Goal: Task Accomplishment & Management: Use online tool/utility

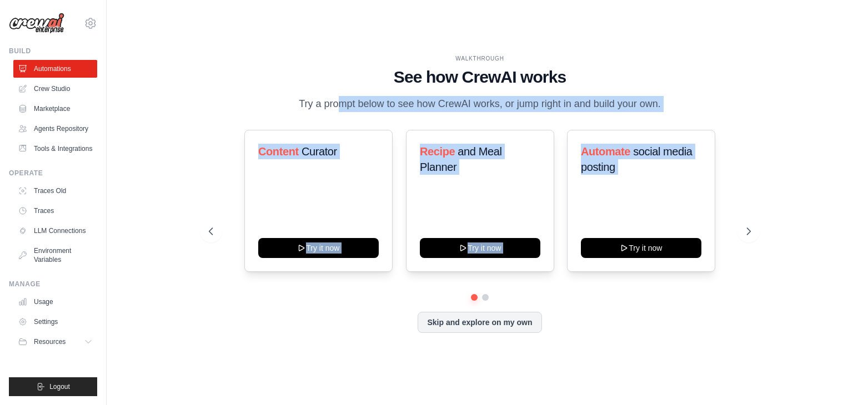
drag, startPoint x: 298, startPoint y: 96, endPoint x: 724, endPoint y: 227, distance: 446.1
click at [728, 232] on div "WALKTHROUGH See how [PERSON_NAME] works Try a prompt below to see how [PERSON_N…" at bounding box center [479, 202] width 569 height 296
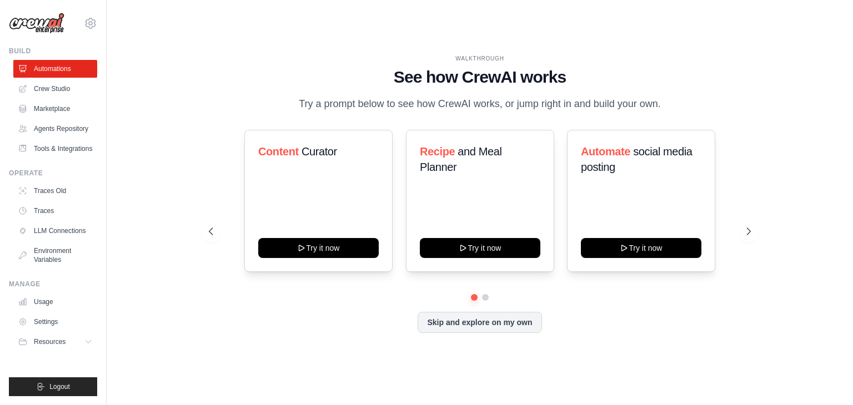
click at [770, 71] on div "WALKTHROUGH See how [PERSON_NAME] works Try a prompt below to see how [PERSON_N…" at bounding box center [479, 202] width 711 height 383
click at [745, 233] on icon at bounding box center [749, 231] width 11 height 11
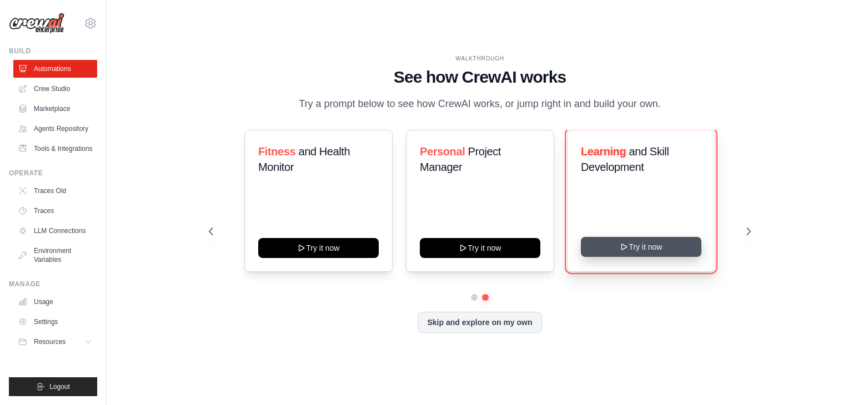
click at [649, 247] on button "Try it now" at bounding box center [641, 247] width 120 height 20
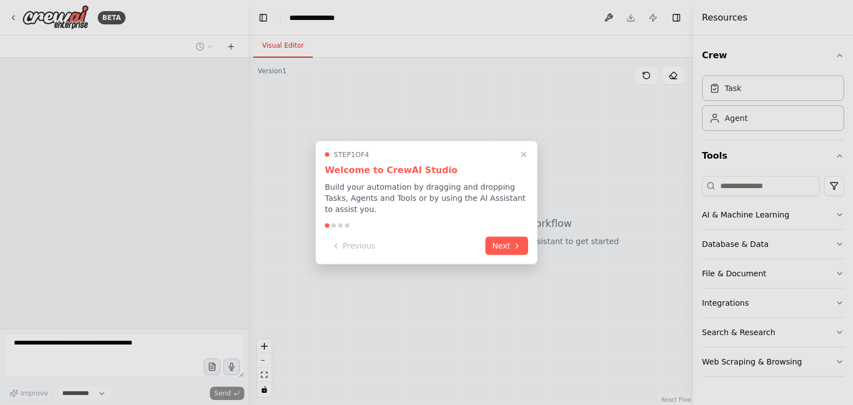
select select "****"
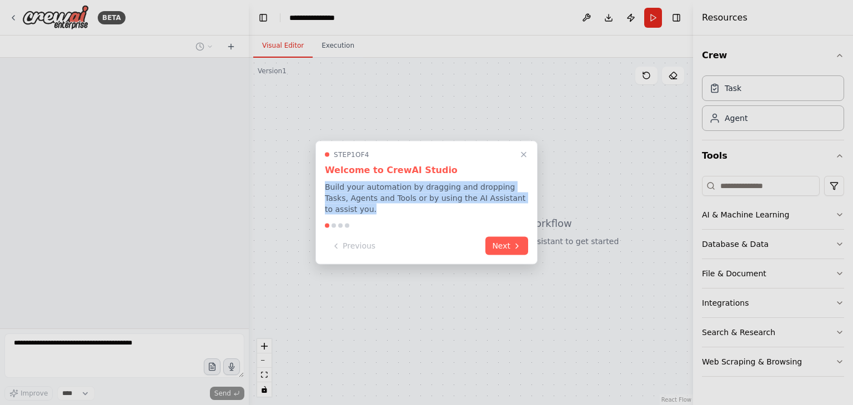
drag, startPoint x: 325, startPoint y: 194, endPoint x: 507, endPoint y: 215, distance: 183.3
click at [507, 215] on div "Step 1 of 4 Welcome to CrewAI Studio Build your automation by dragging and drop…" at bounding box center [426, 203] width 222 height 124
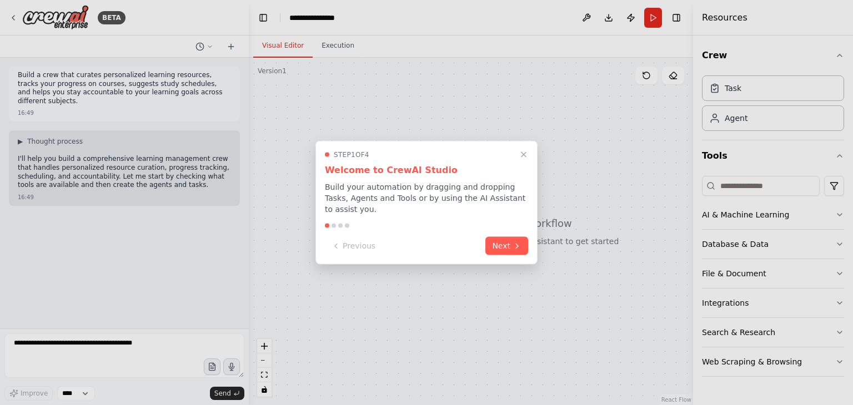
drag, startPoint x: 468, startPoint y: 196, endPoint x: 342, endPoint y: 309, distance: 169.4
click at [342, 309] on div at bounding box center [426, 202] width 853 height 405
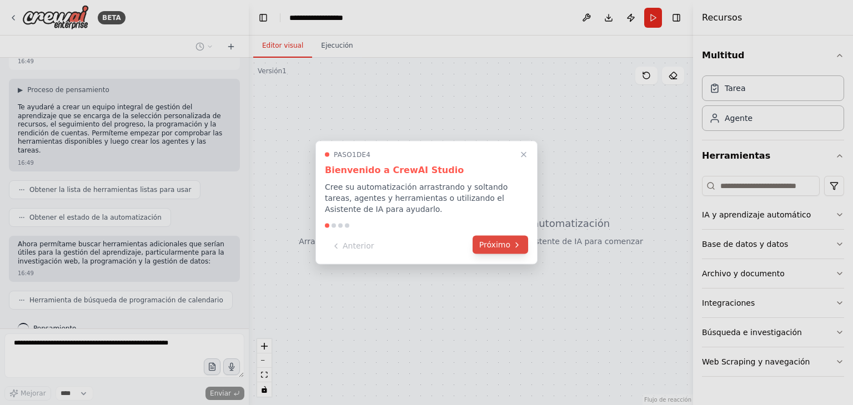
scroll to position [88, 0]
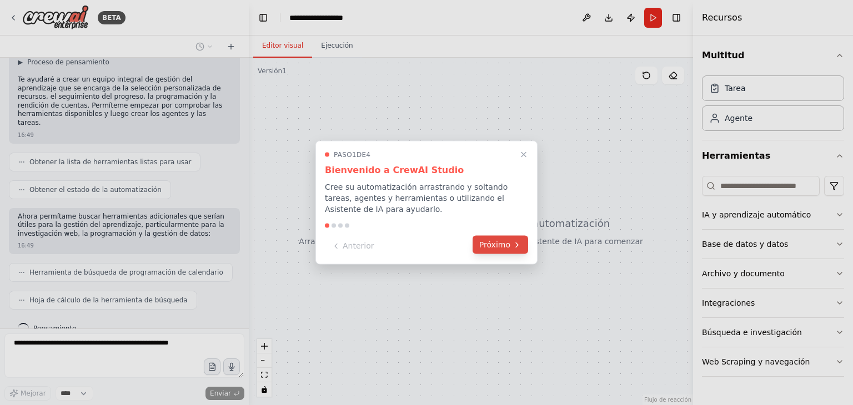
click at [484, 248] on font "Próximo" at bounding box center [494, 244] width 31 height 9
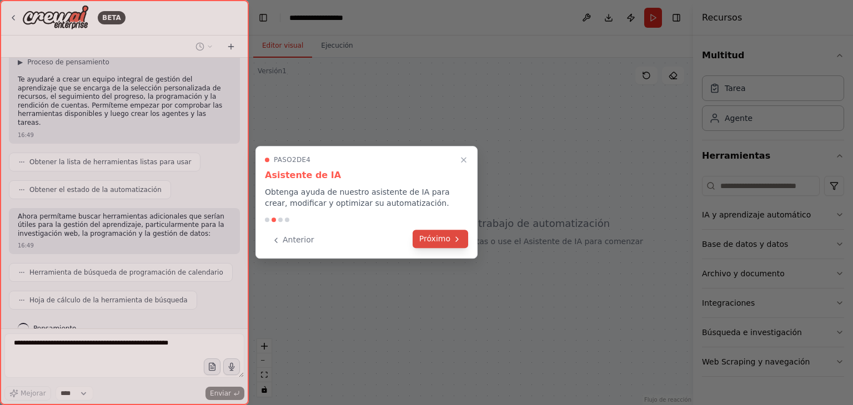
scroll to position [115, 0]
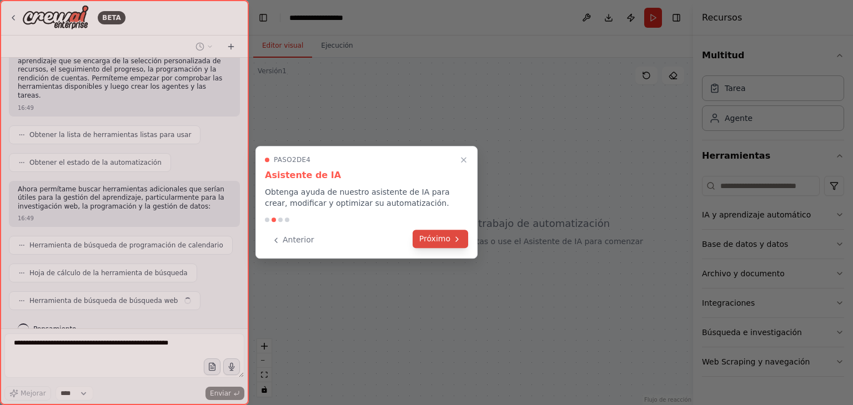
click at [451, 237] on button "Próximo" at bounding box center [441, 239] width 56 height 18
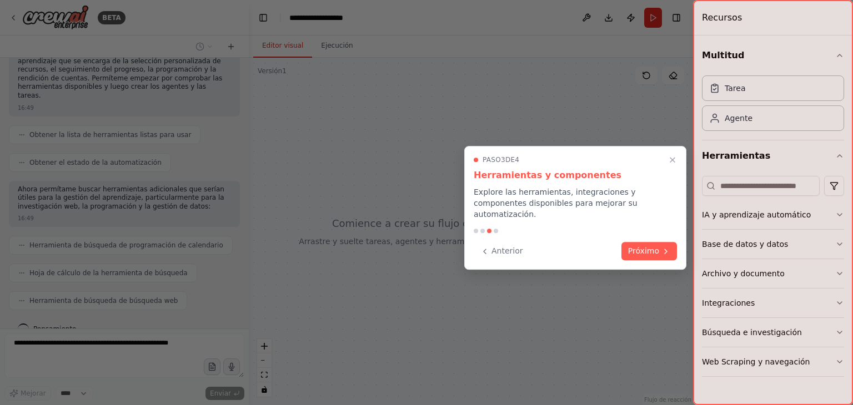
click at [647, 249] on div "Anterior Próximo" at bounding box center [575, 251] width 203 height 18
click at [647, 248] on div "Anterior Próximo" at bounding box center [575, 251] width 203 height 18
click at [647, 247] on font "Próximo" at bounding box center [643, 251] width 31 height 9
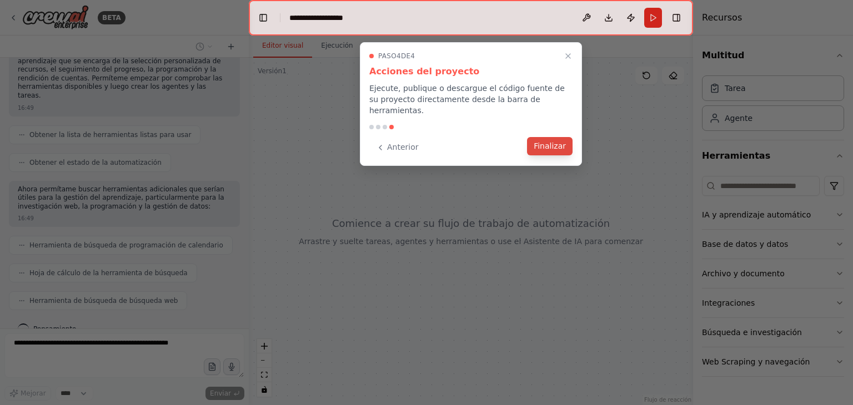
click at [546, 142] on font "Finalizar" at bounding box center [550, 146] width 32 height 9
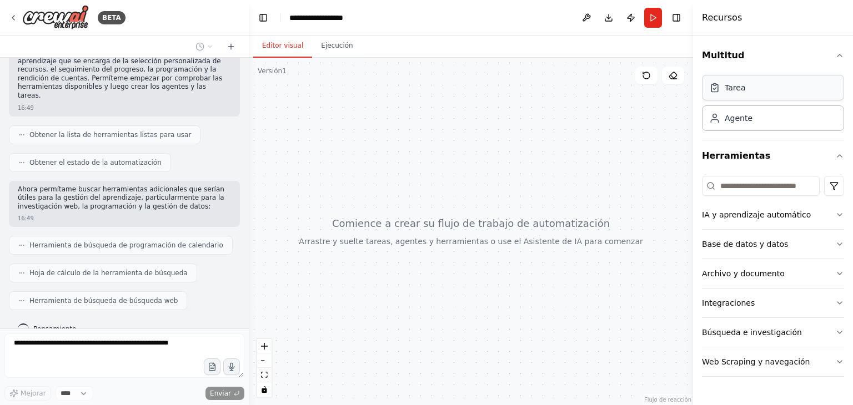
click at [773, 92] on div "Tarea" at bounding box center [773, 88] width 142 height 26
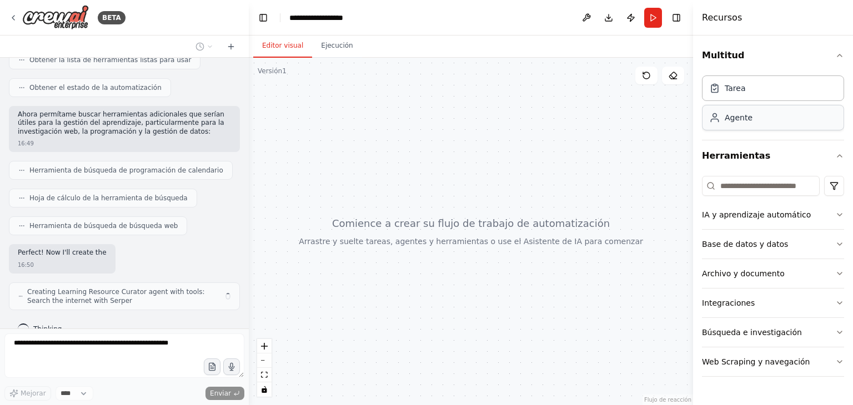
scroll to position [190, 0]
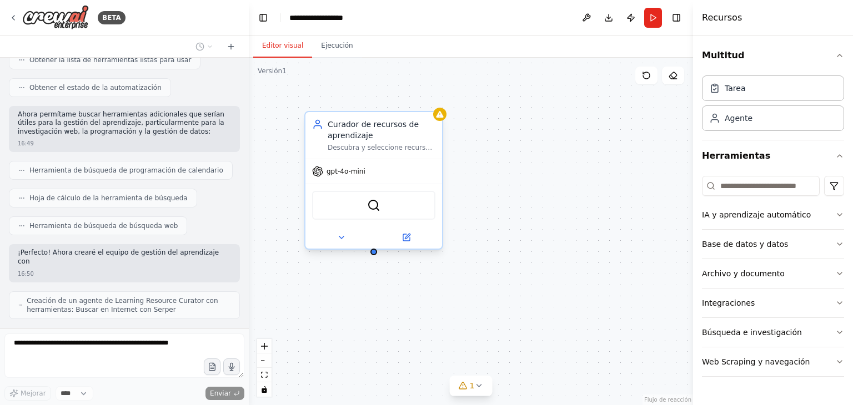
click at [340, 168] on font "gpt-4o-mini" at bounding box center [345, 172] width 39 height 8
click at [335, 172] on font "gpt-4o-mini" at bounding box center [345, 172] width 39 height 8
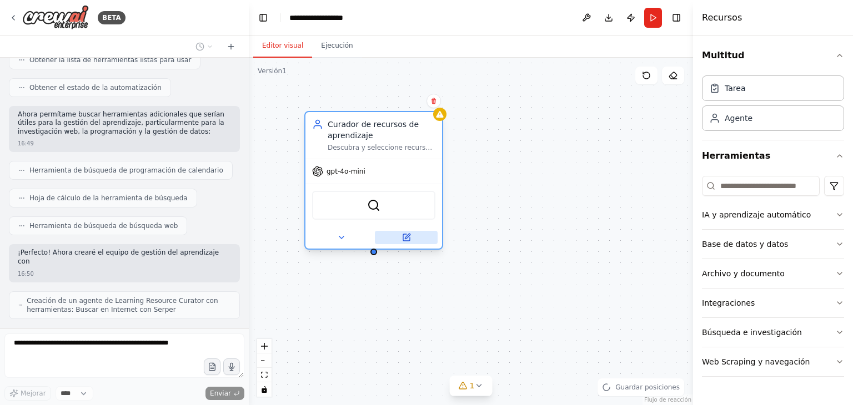
click at [401, 236] on button at bounding box center [406, 237] width 63 height 13
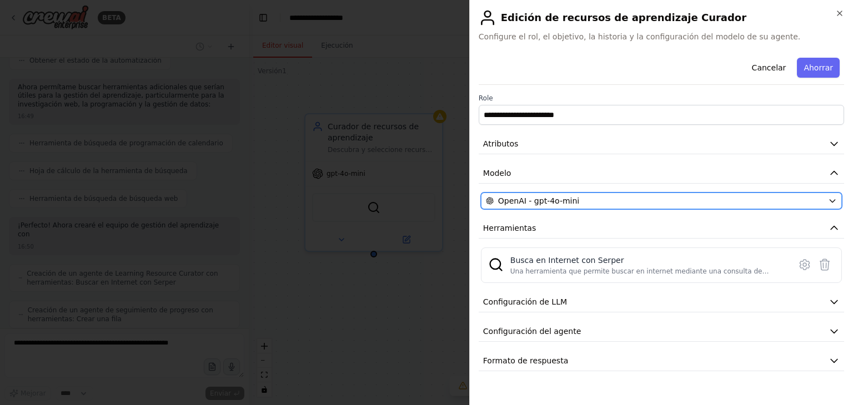
click at [536, 199] on span "OpenAI - gpt-4o-mini" at bounding box center [538, 200] width 81 height 11
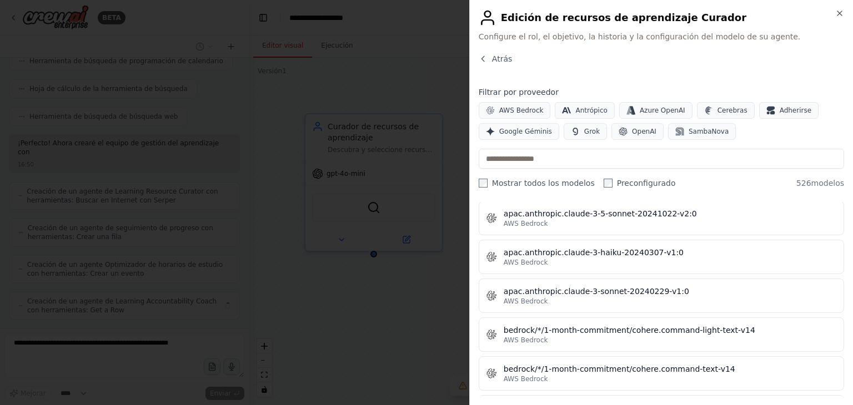
scroll to position [1499, 0]
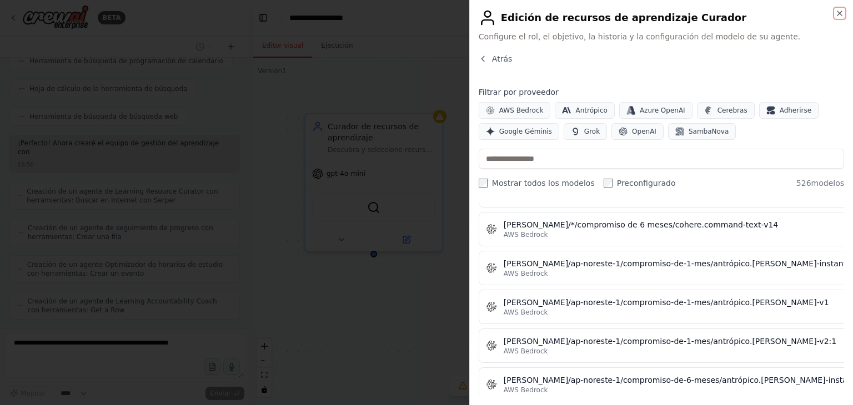
drag, startPoint x: 836, startPoint y: 12, endPoint x: 825, endPoint y: 16, distance: 11.2
click at [836, 12] on icon "button" at bounding box center [839, 13] width 9 height 9
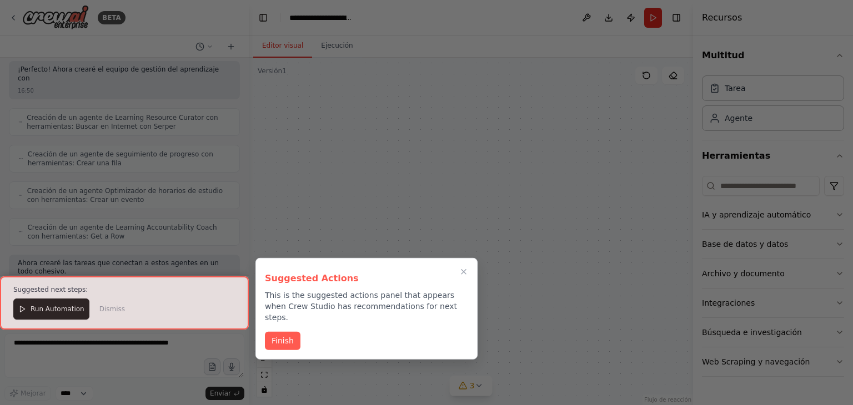
scroll to position [857, 0]
